Goal: Transaction & Acquisition: Purchase product/service

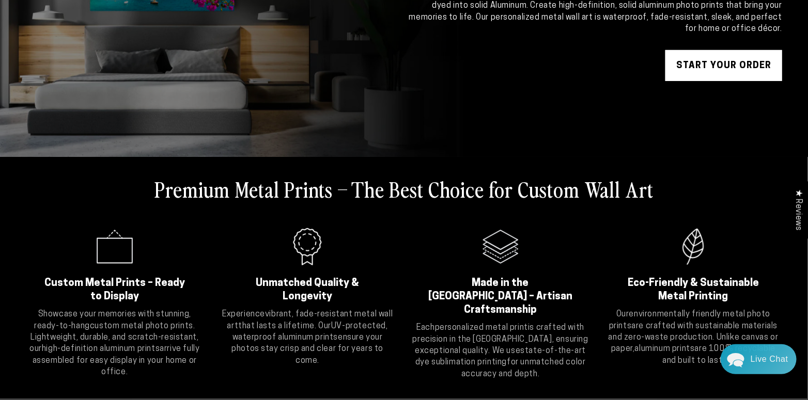
click at [745, 57] on link "START YOUR Order" at bounding box center [723, 65] width 117 height 31
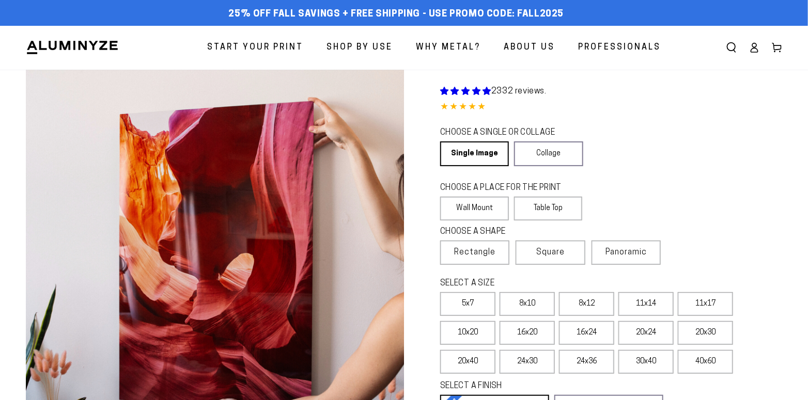
select select "**********"
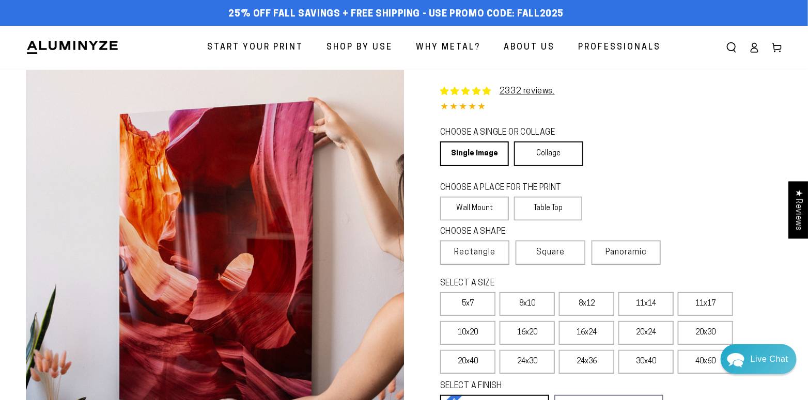
click at [548, 151] on link "Collage" at bounding box center [548, 154] width 69 height 25
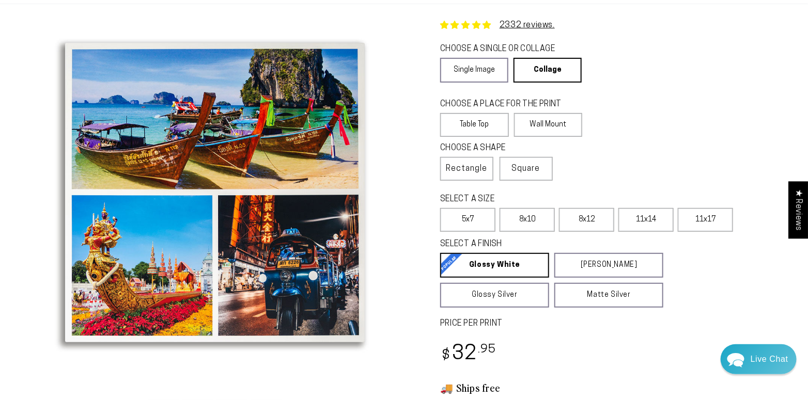
scroll to position [52, 0]
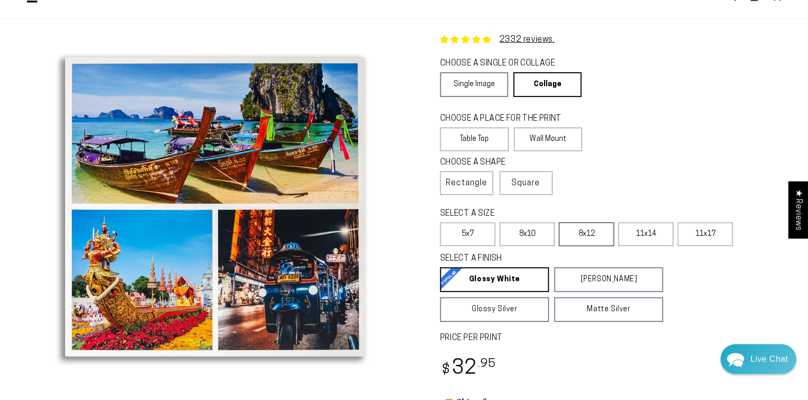
click at [578, 232] on label "8x12" at bounding box center [586, 235] width 55 height 24
click at [555, 131] on label "Wall Mount" at bounding box center [548, 140] width 69 height 24
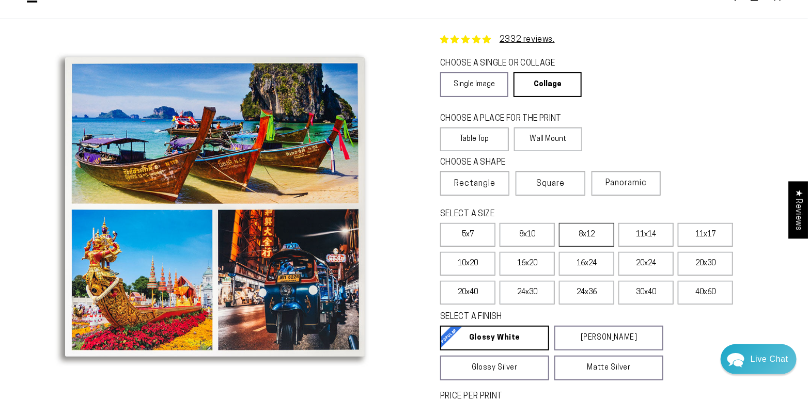
click at [595, 233] on label "8x12" at bounding box center [586, 235] width 55 height 24
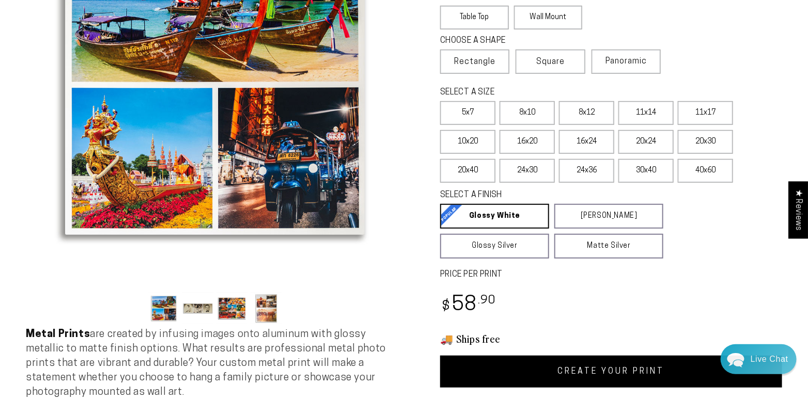
scroll to position [310, 0]
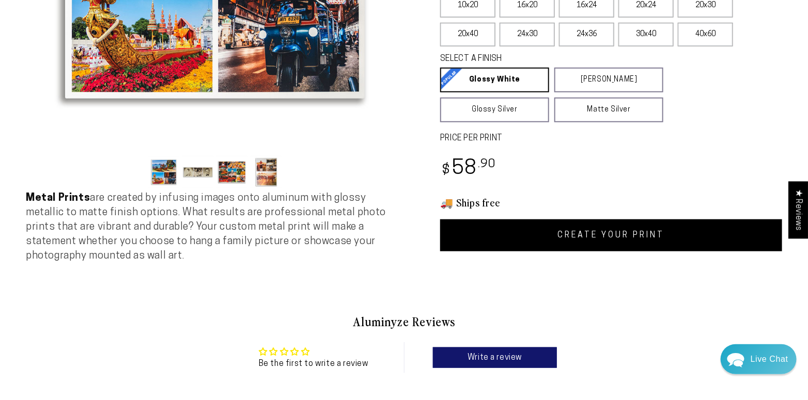
click at [624, 234] on link "CREATE YOUR PRINT" at bounding box center [611, 236] width 342 height 32
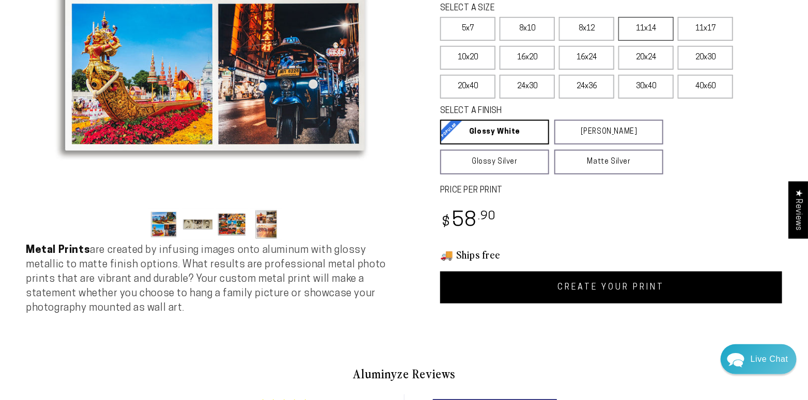
click at [647, 22] on label "11x14" at bounding box center [645, 29] width 55 height 24
click at [629, 275] on link "CREATE YOUR PRINT" at bounding box center [611, 288] width 342 height 32
click at [589, 24] on label "8x12" at bounding box center [586, 29] width 55 height 24
click at [619, 284] on link "CREATE YOUR PRINT" at bounding box center [611, 288] width 342 height 32
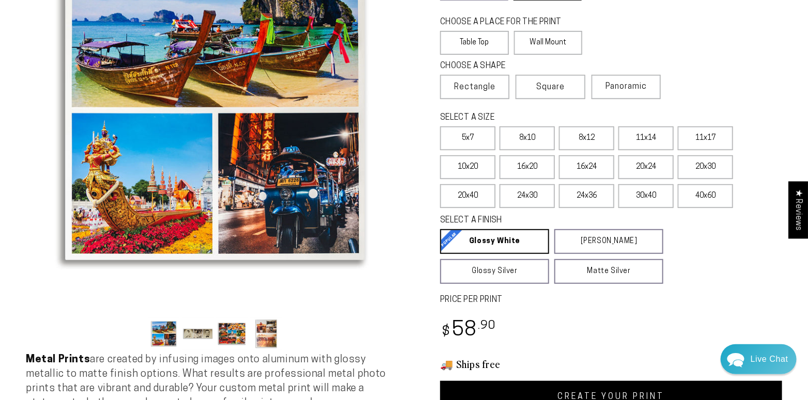
scroll to position [362, 0]
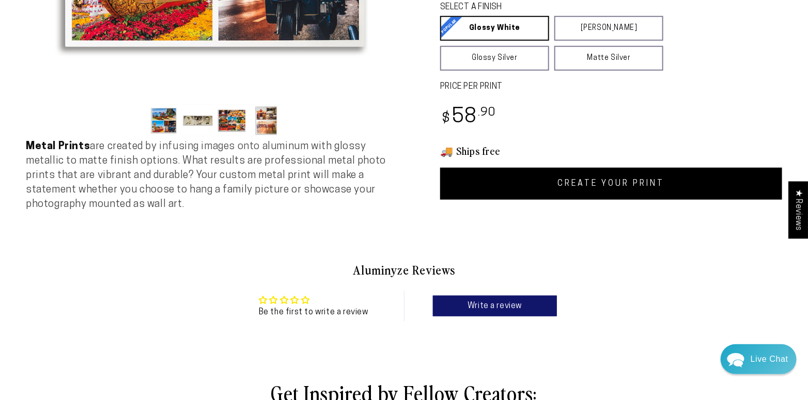
click at [610, 182] on link "CREATE YOUR PRINT" at bounding box center [611, 184] width 342 height 32
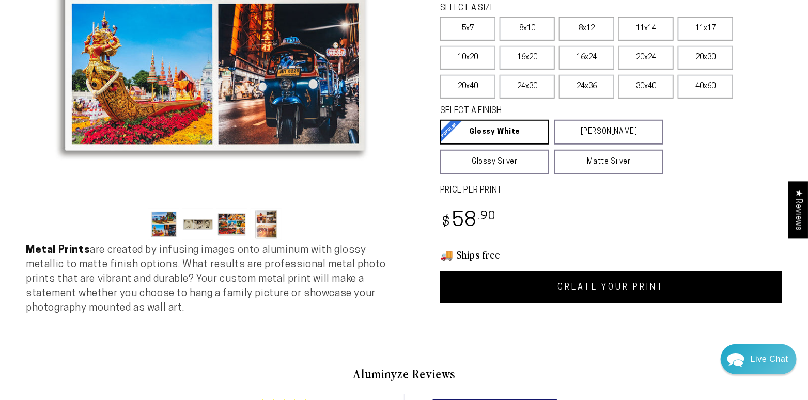
click at [624, 286] on link "CREATE YOUR PRINT" at bounding box center [611, 288] width 342 height 32
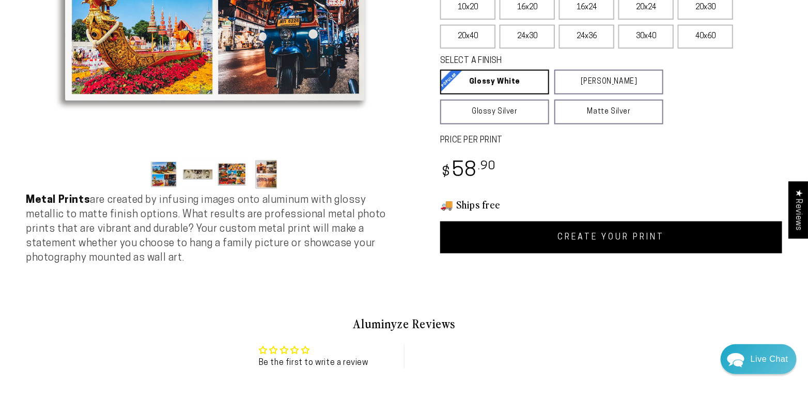
scroll to position [310, 0]
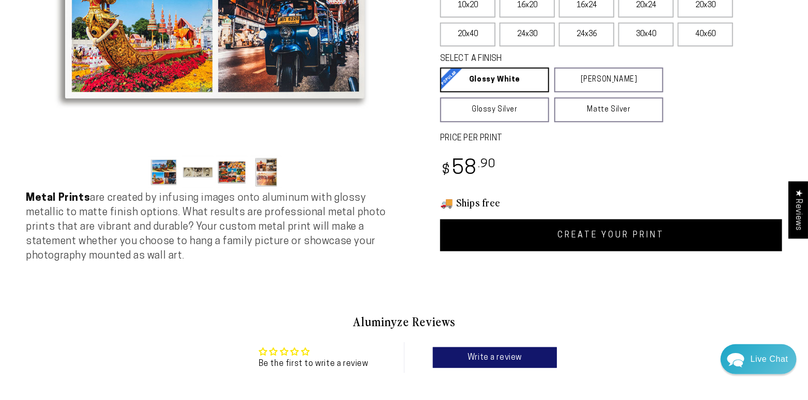
click at [625, 239] on link "CREATE YOUR PRINT" at bounding box center [611, 236] width 342 height 32
click at [623, 236] on link "CREATE YOUR PRINT" at bounding box center [611, 236] width 342 height 32
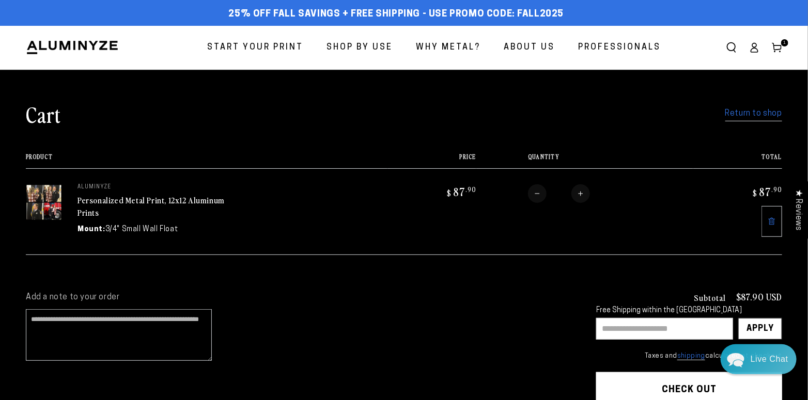
click at [761, 112] on link "Return to shop" at bounding box center [753, 113] width 57 height 15
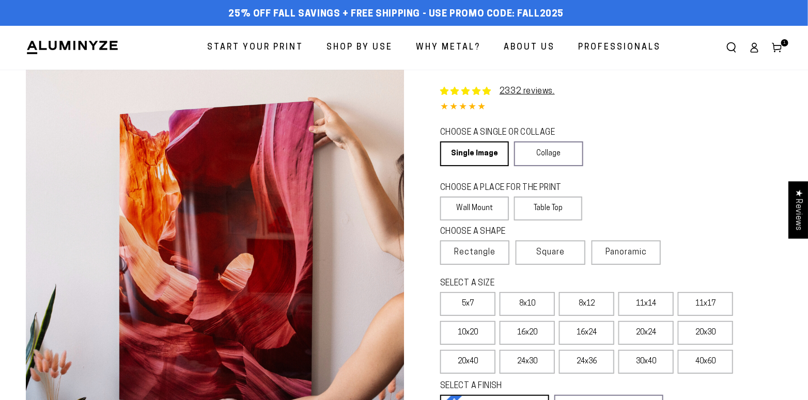
select select "**********"
click at [550, 149] on link "Collage" at bounding box center [548, 154] width 69 height 25
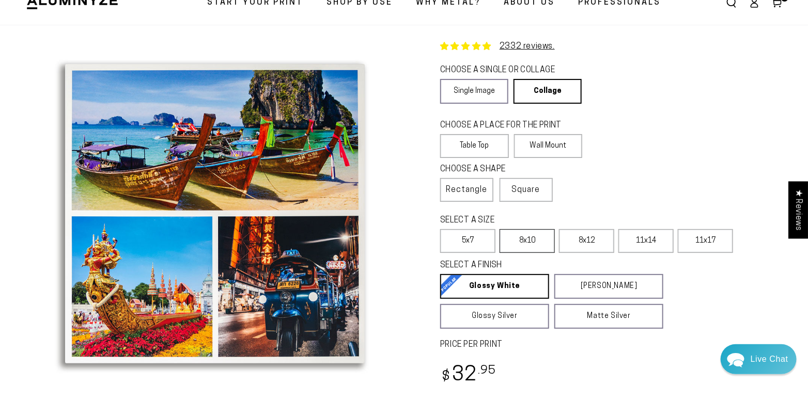
scroll to position [52, 0]
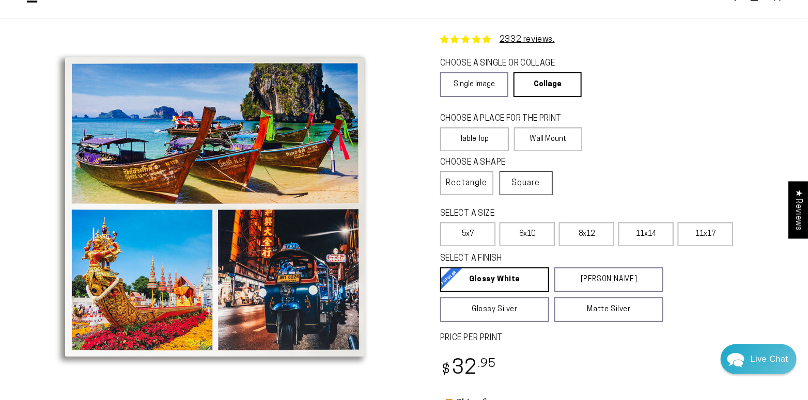
click at [527, 181] on span "Square" at bounding box center [526, 183] width 28 height 12
click at [589, 232] on label "12x12" at bounding box center [586, 235] width 55 height 24
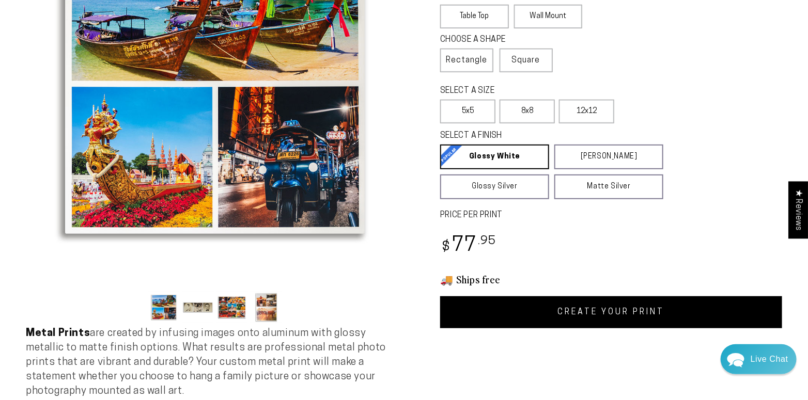
scroll to position [207, 0]
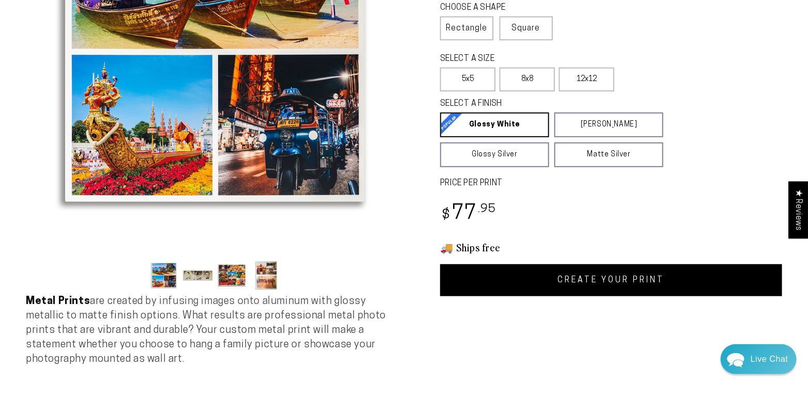
click at [630, 280] on link "CREATE YOUR PRINT" at bounding box center [611, 281] width 342 height 32
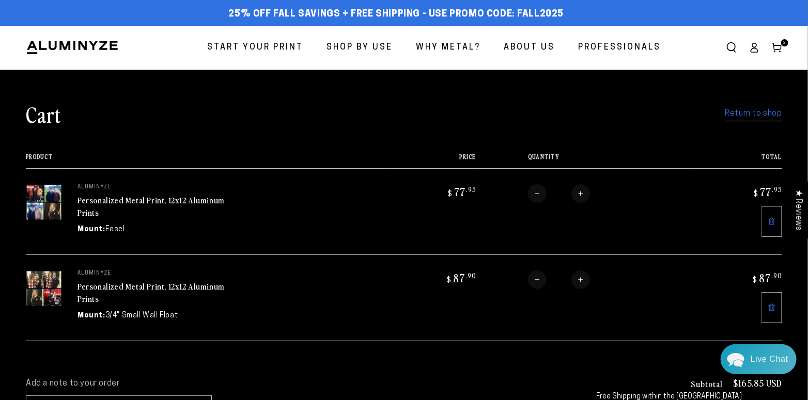
click at [115, 200] on link "Personalized Metal Print, 12x12 Aluminum Prints" at bounding box center [150, 206] width 147 height 25
click at [135, 196] on link "Personalized Metal Print, 12x12 Aluminum Prints" at bounding box center [150, 206] width 147 height 25
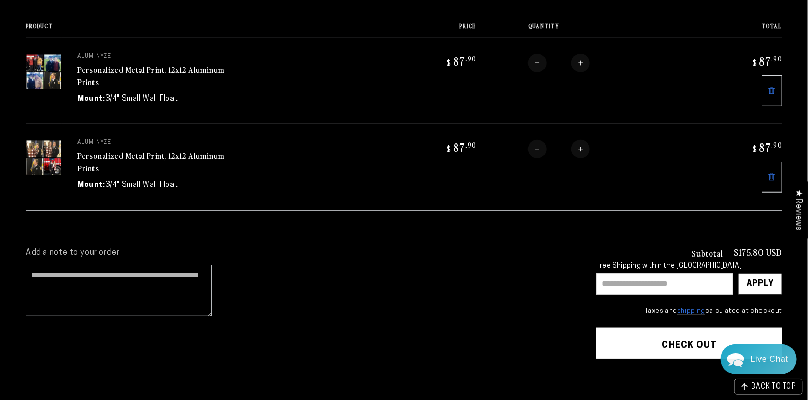
scroll to position [155, 0]
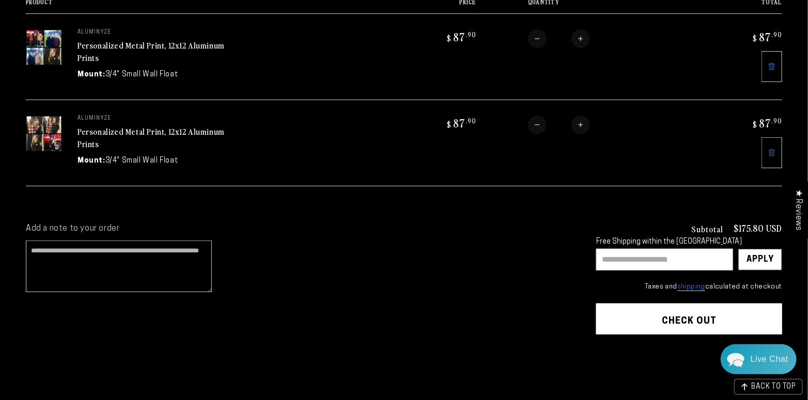
click at [701, 312] on button "Check out" at bounding box center [689, 319] width 186 height 31
